Goal: Task Accomplishment & Management: Use online tool/utility

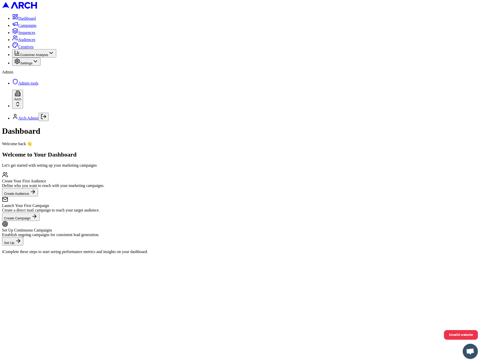
click at [31, 65] on span "Settings" at bounding box center [26, 63] width 12 height 4
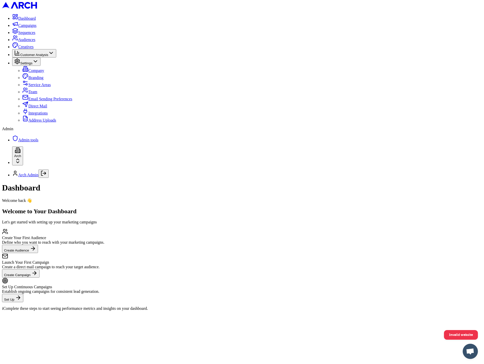
click at [35, 122] on span "Address Uploads" at bounding box center [42, 120] width 28 height 4
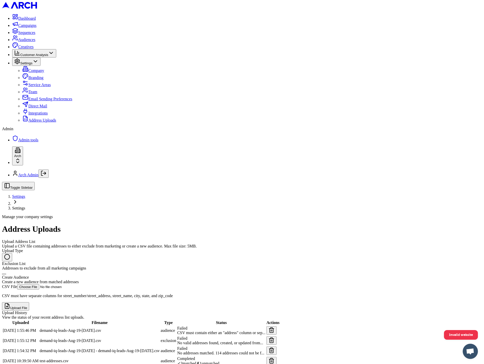
click at [80, 271] on div "Create Audience Create a new audience from matched addresses" at bounding box center [242, 278] width 480 height 14
click at [6, 274] on button "Create Audience Create a new audience from matched addresses" at bounding box center [4, 275] width 4 height 2
radio input "false"
radio input "true"
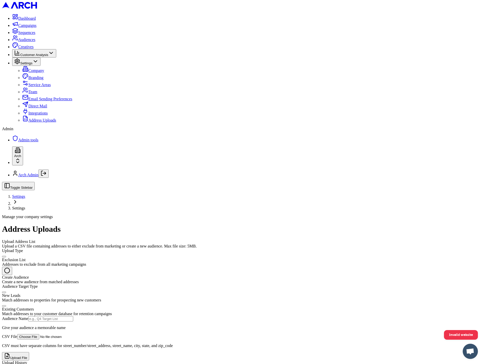
click at [81, 334] on input "CSV File" at bounding box center [49, 336] width 64 height 5
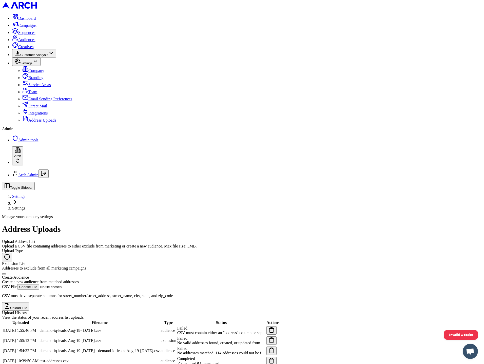
click at [92, 275] on div "Create Audience" at bounding box center [242, 277] width 480 height 5
click at [6, 274] on button "Create Audience Create a new audience from matched addresses" at bounding box center [4, 275] width 4 height 2
radio input "false"
radio input "true"
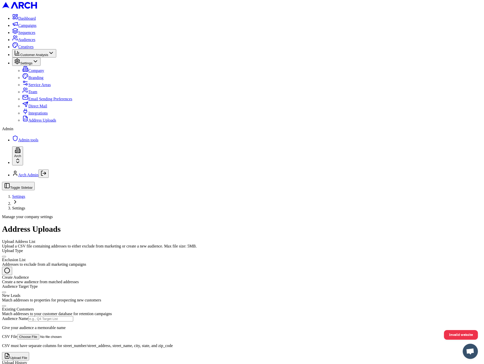
type input "C:\fakepath\PTU Outreach - BASE Group A_2025_09_25.csv"
click at [129, 316] on div "Audience Name Give your audience a memorable name" at bounding box center [242, 323] width 480 height 14
type input "sdfs"
click at [29, 352] on button "Upload File" at bounding box center [15, 356] width 27 height 8
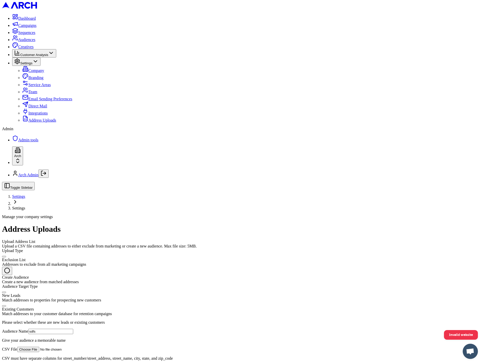
click at [81, 347] on input "CSV File" at bounding box center [49, 349] width 64 height 5
type input "C:\fakepath\test-customer-addresses.csv"
click at [73, 329] on input "sdfs" at bounding box center [50, 331] width 45 height 5
type input "s"
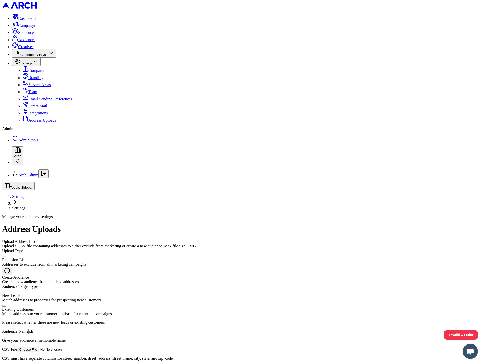
type input "pls"
click at [29, 364] on button "Upload File" at bounding box center [15, 369] width 27 height 8
click at [99, 307] on div "Existing Customers" at bounding box center [242, 309] width 480 height 5
click at [6, 306] on button "Existing Customers Match addresses to your customer database for retention camp…" at bounding box center [4, 307] width 4 height 2
radio input "true"
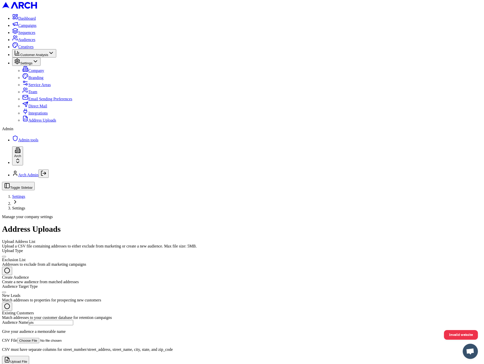
click at [29, 356] on button "Upload File" at bounding box center [15, 360] width 27 height 8
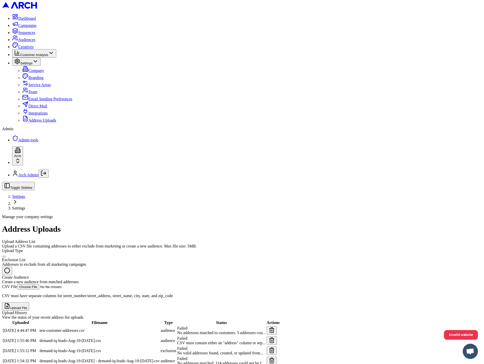
click at [266, 331] on span "No addresses matched to customers. 5 addresses cou..." at bounding box center [221, 333] width 88 height 4
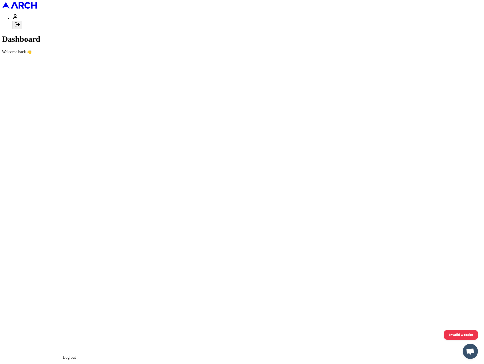
click at [20, 28] on icon "Log out" at bounding box center [17, 25] width 6 height 6
type input "jimmy@getarch.com"
